Goal: Task Accomplishment & Management: Manage account settings

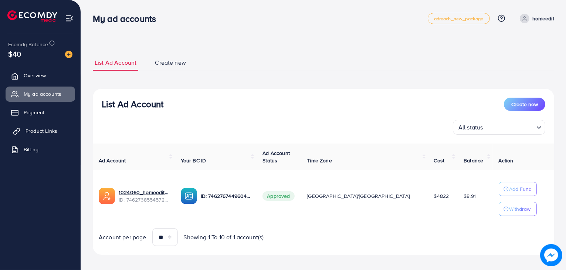
click at [46, 129] on span "Product Links" at bounding box center [42, 130] width 32 height 7
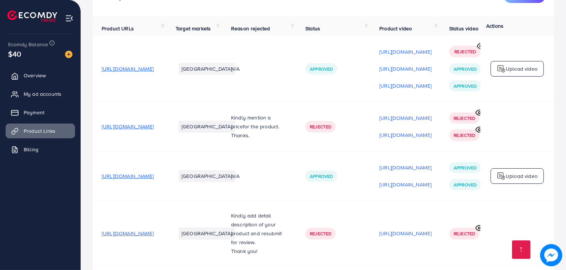
scroll to position [142, 0]
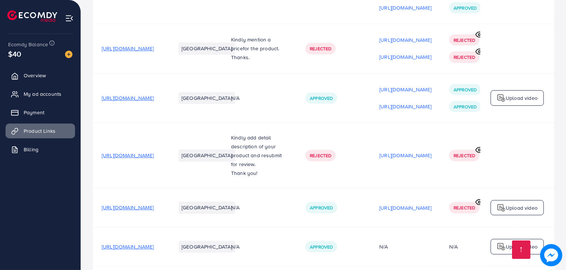
click at [154, 243] on span "[URL][DOMAIN_NAME]" at bounding box center [128, 246] width 52 height 7
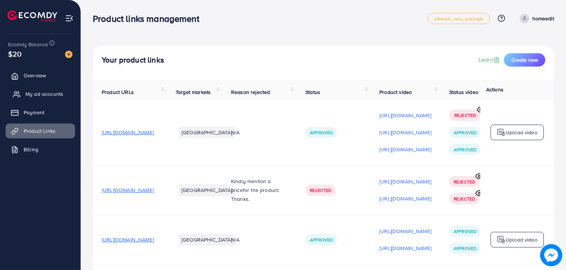
click at [52, 88] on link "My ad accounts" at bounding box center [41, 94] width 70 height 15
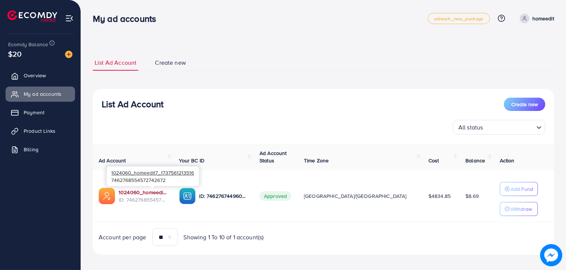
click at [160, 192] on link "1024060_homeedit7_1737561213516" at bounding box center [143, 192] width 49 height 7
